Goal: Task Accomplishment & Management: Manage account settings

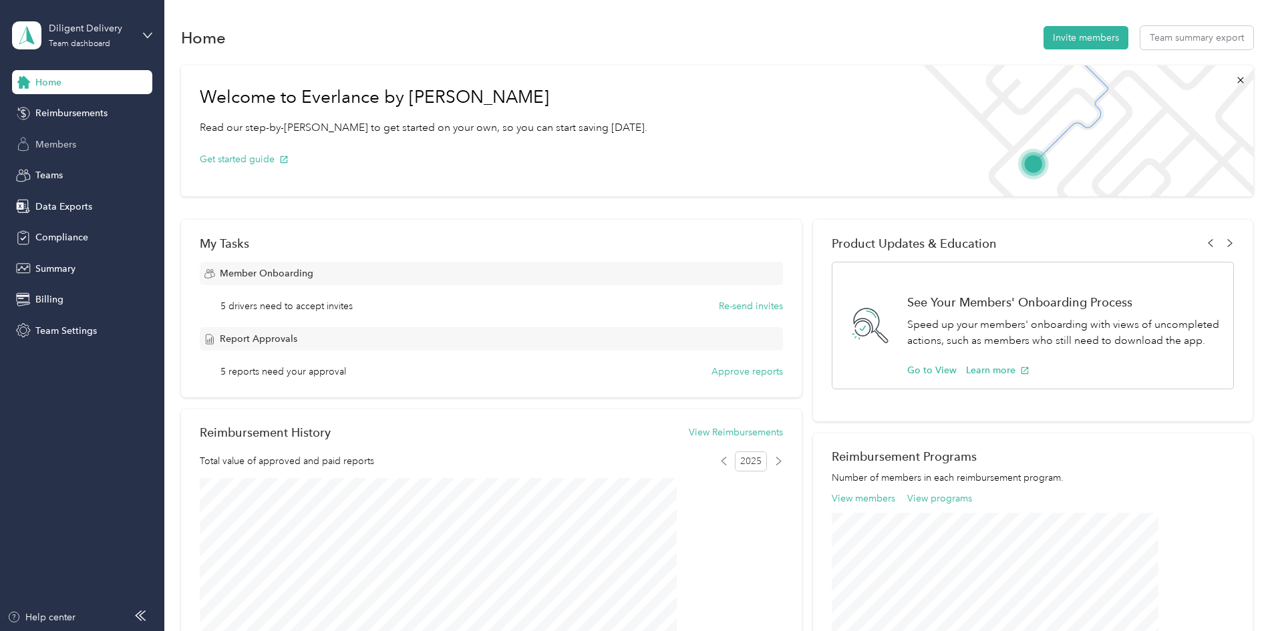
click at [74, 139] on span "Members" at bounding box center [55, 145] width 41 height 14
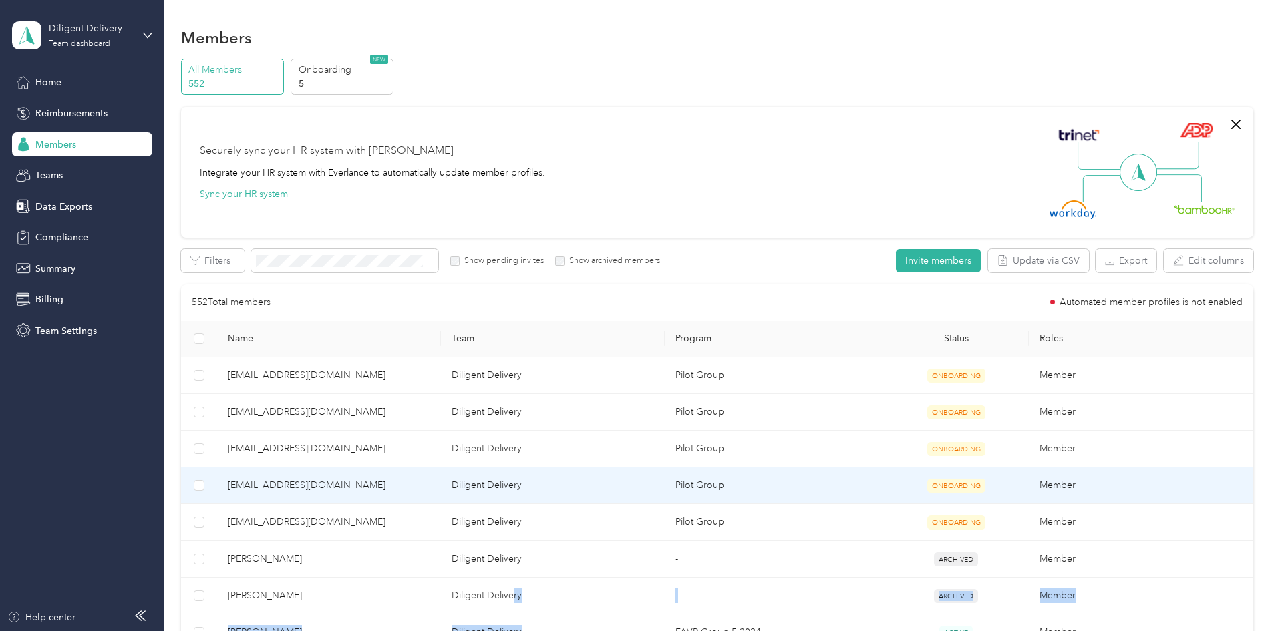
drag, startPoint x: 597, startPoint y: 625, endPoint x: 635, endPoint y: 653, distance: 47.8
click at [635, 631] on html "Diligent Delivery Team dashboard Home Reimbursements Members Teams Data Exports…" at bounding box center [635, 315] width 1270 height 631
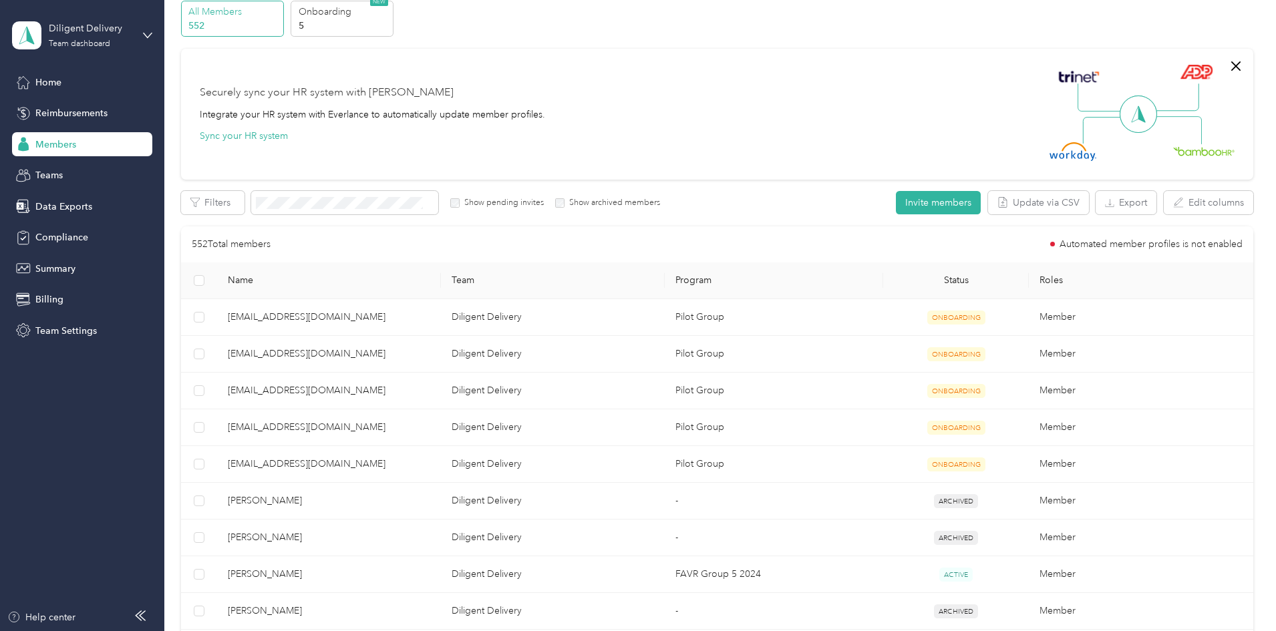
click at [164, 274] on section "Diligent Delivery Team dashboard Home Reimbursements Members Teams Data Exports…" at bounding box center [635, 315] width 1270 height 631
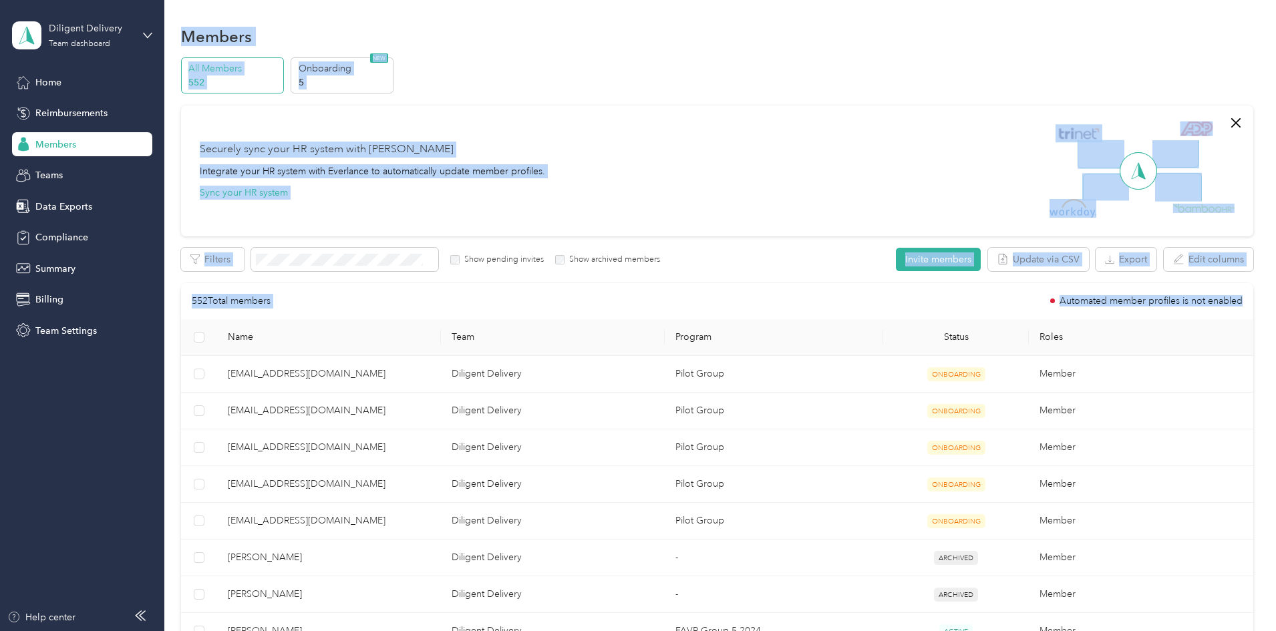
scroll to position [0, 0]
click at [593, 88] on div "All Members 552 Onboarding 5 NEW" at bounding box center [717, 77] width 1072 height 37
click at [650, 128] on div "Securely sync your HR system with Everlance Integrate your HR system with Everl…" at bounding box center [711, 173] width 1023 height 94
